Goal: Navigation & Orientation: Find specific page/section

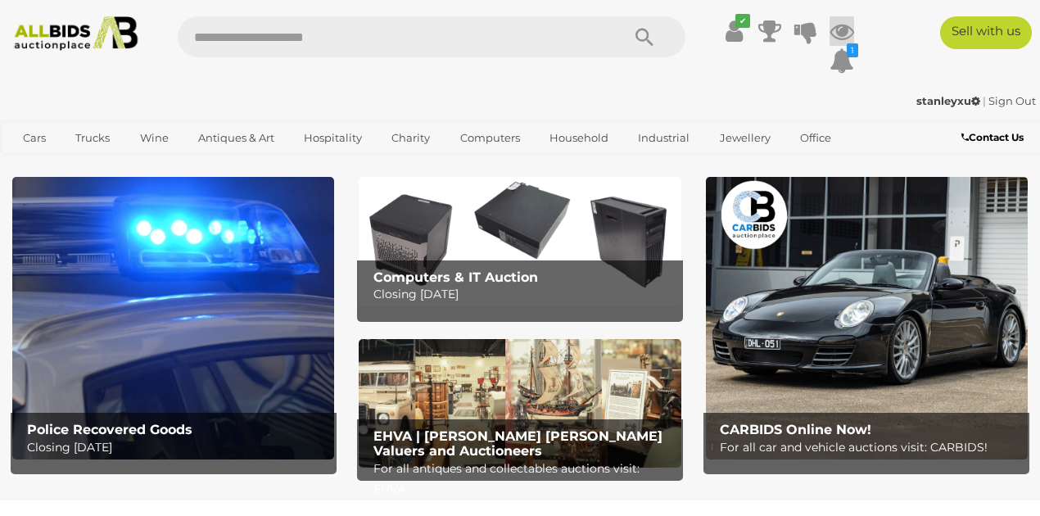
click at [842, 26] on icon at bounding box center [842, 30] width 25 height 29
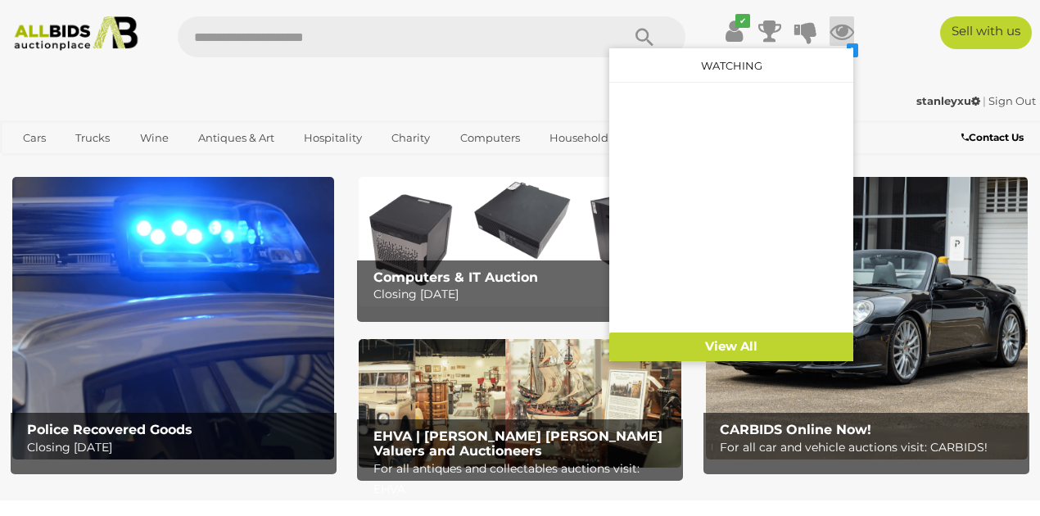
click at [721, 69] on link "Watching" at bounding box center [731, 65] width 61 height 13
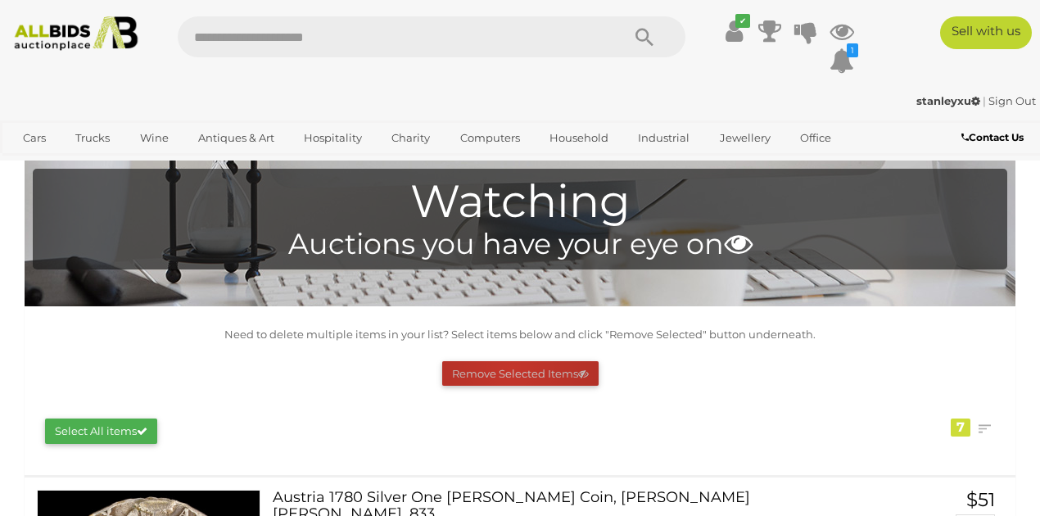
click at [510, 369] on button "Remove Selected Items" at bounding box center [520, 373] width 156 height 25
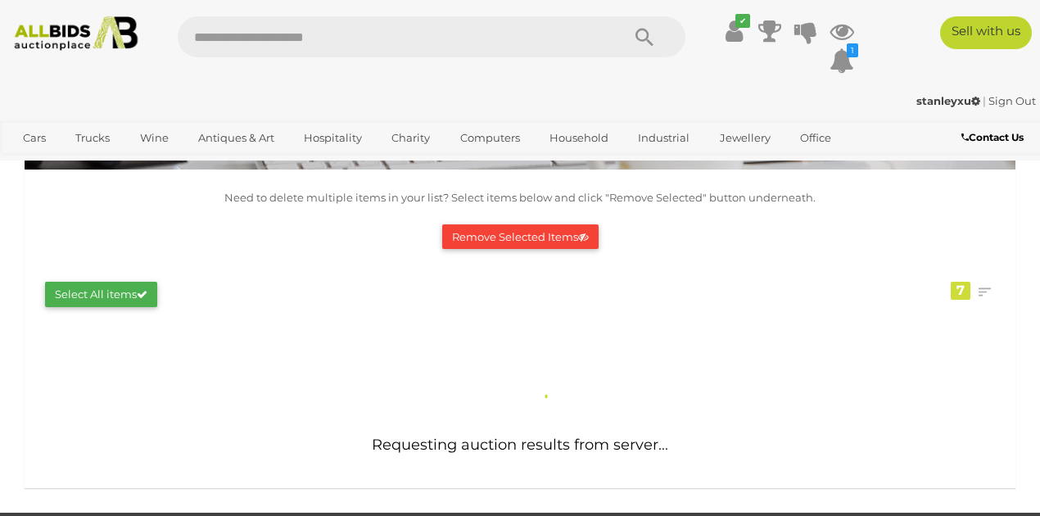
scroll to position [54, 0]
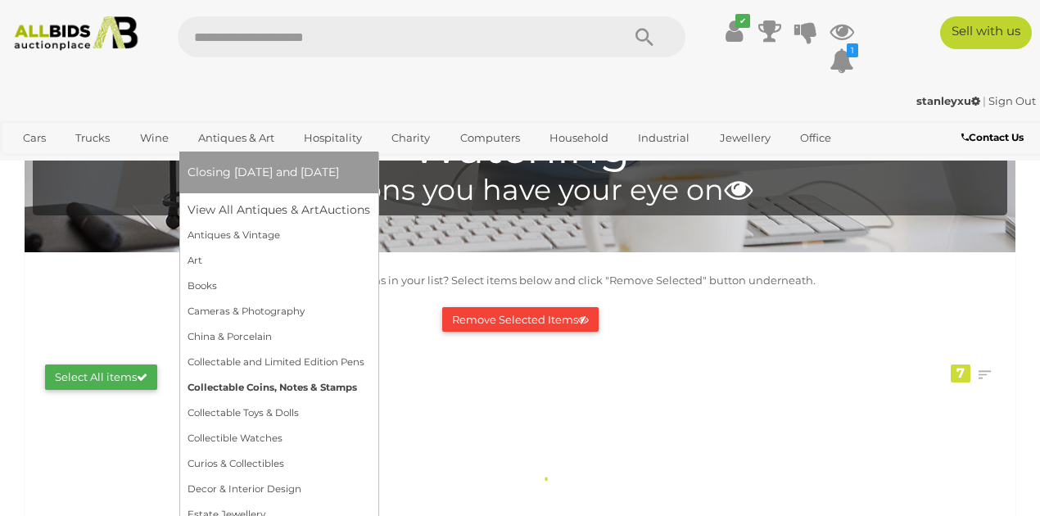
click at [272, 386] on link "Collectable Coins, Notes & Stamps" at bounding box center [279, 387] width 183 height 25
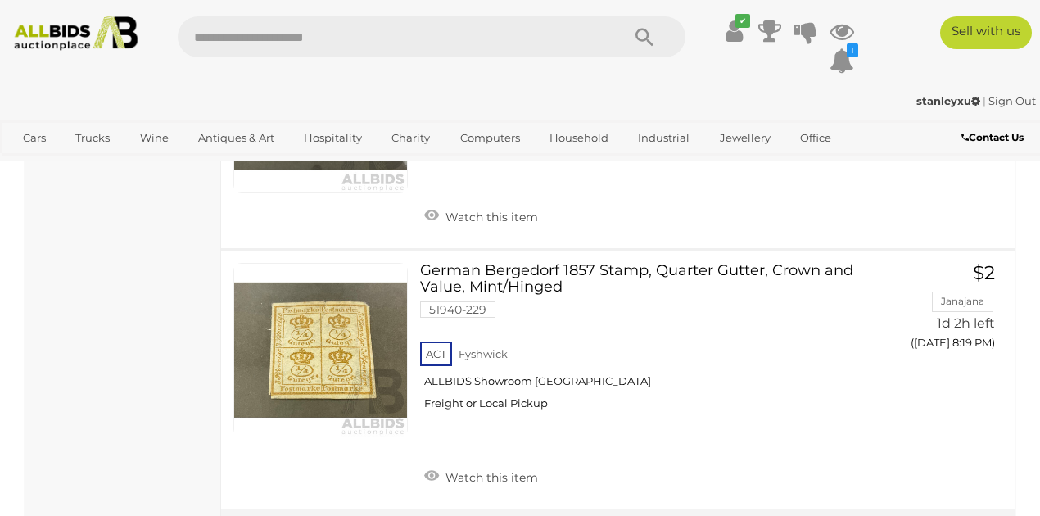
scroll to position [25987, 0]
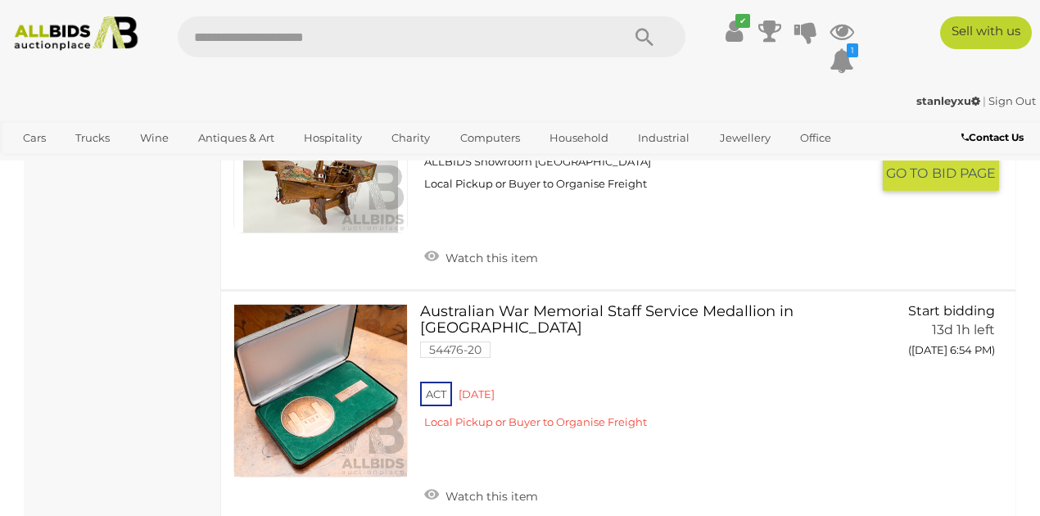
scroll to position [8156, 0]
